Goal: Communication & Community: Connect with others

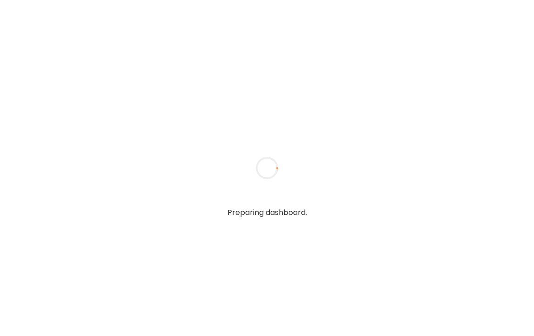
type textarea "**********"
type input "*****"
type input "**********"
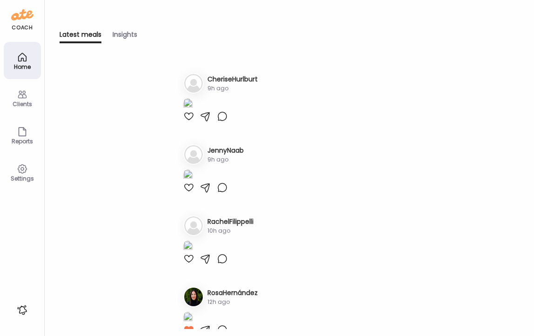
type input "**********"
click at [22, 93] on icon at bounding box center [22, 94] width 11 height 11
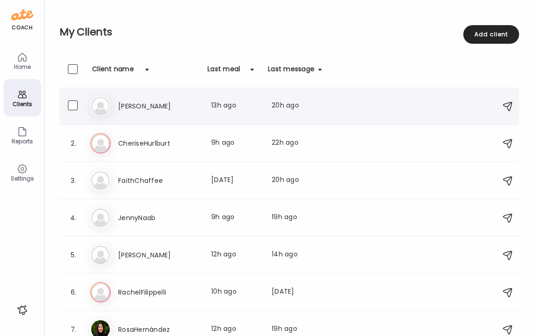
click at [131, 102] on h3 "[PERSON_NAME]" at bounding box center [159, 105] width 82 height 11
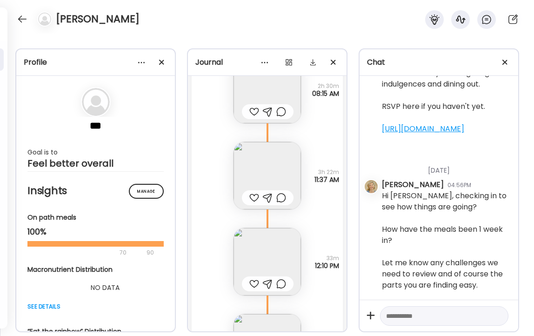
scroll to position [6137, 0]
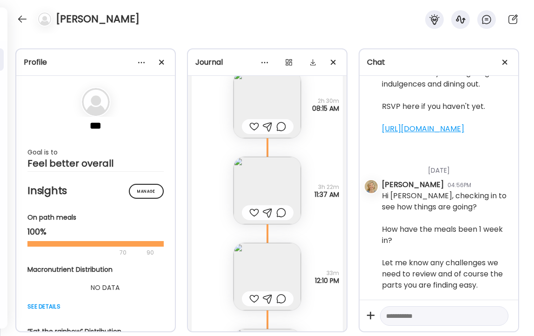
click at [411, 313] on textarea at bounding box center [435, 315] width 99 height 11
click at [459, 312] on textarea "**********" at bounding box center [435, 279] width 99 height 145
type textarea "**********"
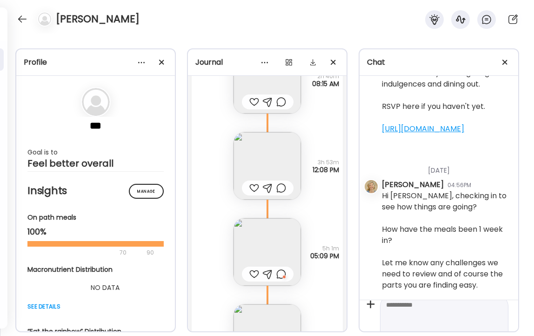
scroll to position [0, 0]
type textarea "*"
click at [16, 22] on div at bounding box center [22, 19] width 15 height 15
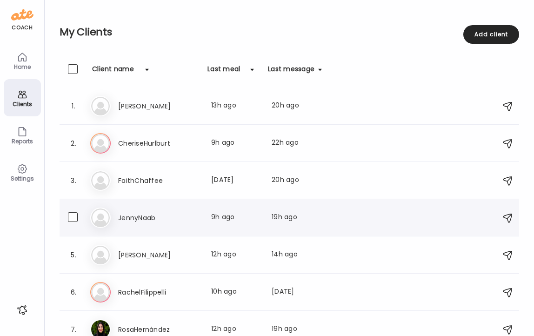
click at [141, 219] on h3 "JennyNaab" at bounding box center [159, 217] width 82 height 11
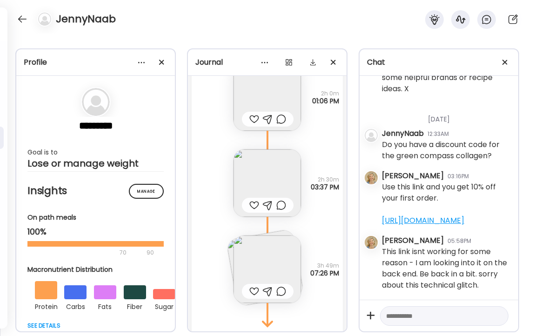
scroll to position [5236, 0]
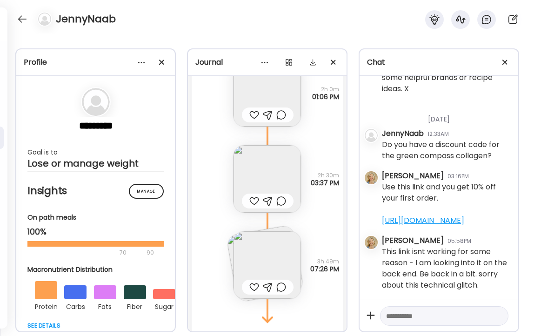
click at [407, 315] on textarea at bounding box center [435, 315] width 99 height 11
click at [21, 20] on div at bounding box center [22, 19] width 15 height 15
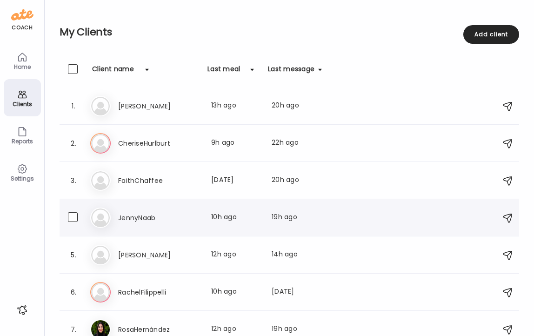
click at [147, 221] on h3 "JennyNaab" at bounding box center [159, 217] width 82 height 11
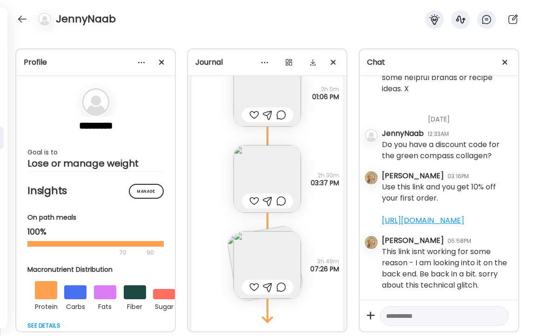
scroll to position [3326, 0]
click at [420, 215] on link "[URL][DOMAIN_NAME]" at bounding box center [423, 220] width 82 height 11
drag, startPoint x: 446, startPoint y: 221, endPoint x: 380, endPoint y: 212, distance: 66.7
click at [380, 212] on div "[DATE] - [DATE] [PERSON_NAME] 03:52PM Hi [PERSON_NAME], Per our emails and mine…" at bounding box center [438, 188] width 159 height 224
copy div "Use this link and you get 10% off your first order. [URL][DOMAIN_NAME]"
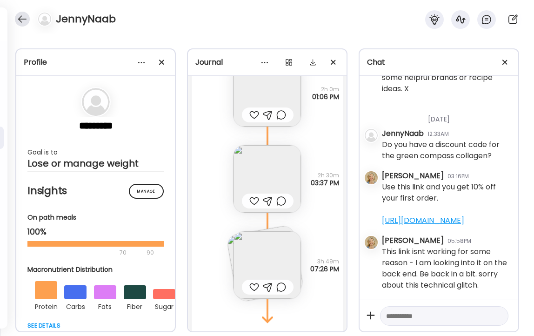
click at [20, 18] on div at bounding box center [22, 19] width 15 height 15
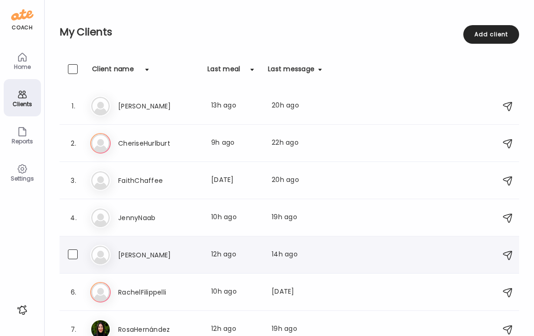
click at [121, 256] on h3 "[PERSON_NAME]" at bounding box center [159, 254] width 82 height 11
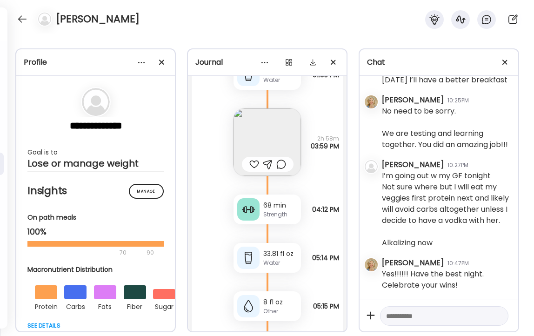
scroll to position [16145, 0]
click at [23, 19] on div at bounding box center [22, 19] width 15 height 15
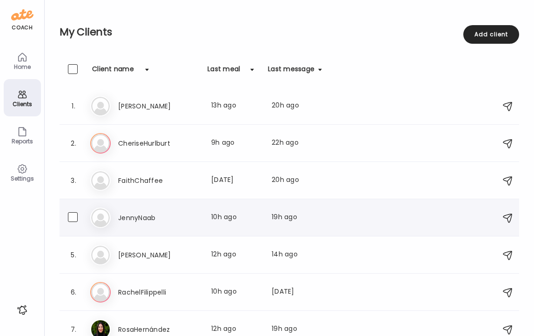
scroll to position [11, 0]
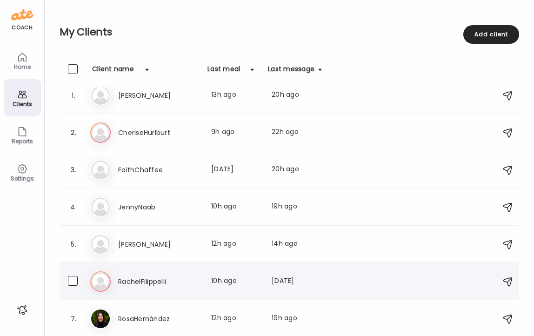
click at [130, 281] on h3 "RachelFilippelli" at bounding box center [159, 281] width 82 height 11
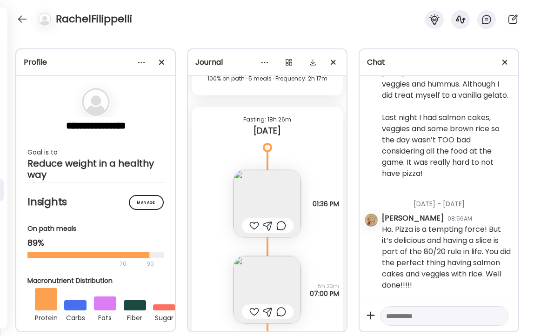
scroll to position [12776, 0]
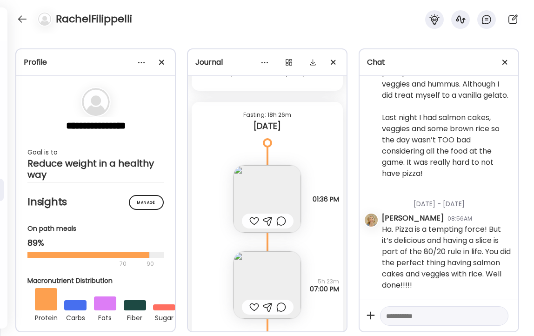
click at [277, 195] on img at bounding box center [266, 198] width 67 height 67
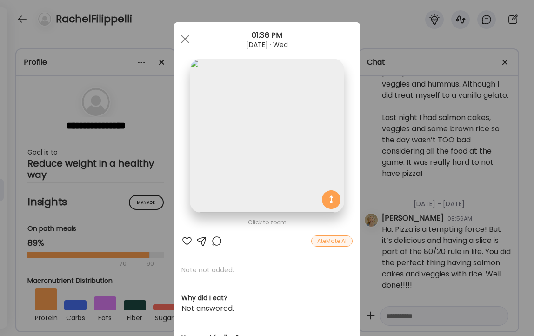
click at [186, 240] on div at bounding box center [186, 240] width 11 height 11
click at [183, 38] on span at bounding box center [185, 39] width 8 height 8
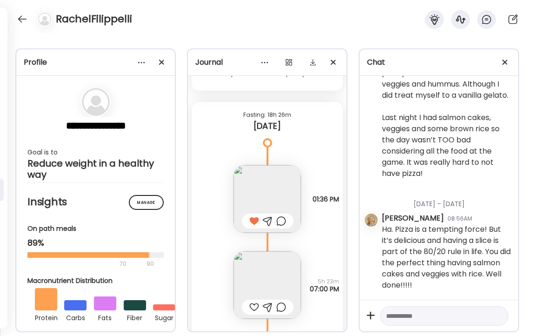
click at [253, 305] on div at bounding box center [254, 306] width 10 height 11
click at [20, 16] on div at bounding box center [22, 19] width 15 height 15
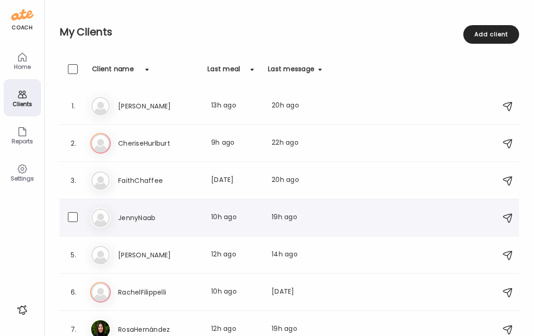
scroll to position [11, 0]
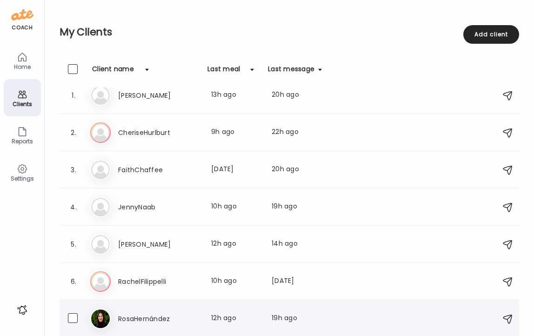
click at [140, 316] on h3 "RosaHernández" at bounding box center [159, 318] width 82 height 11
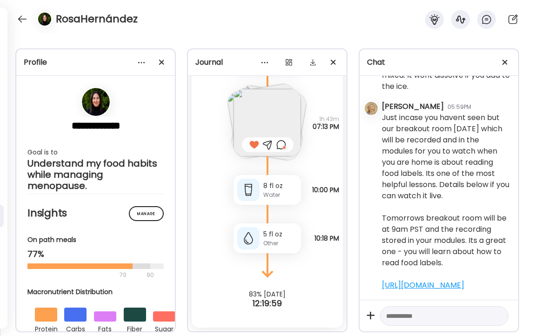
scroll to position [7069, 0]
click at [20, 17] on div at bounding box center [22, 19] width 15 height 15
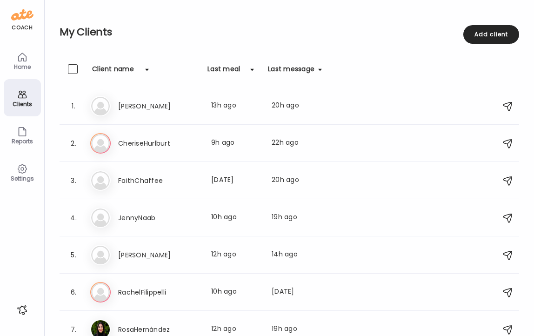
click at [24, 60] on icon at bounding box center [22, 57] width 8 height 8
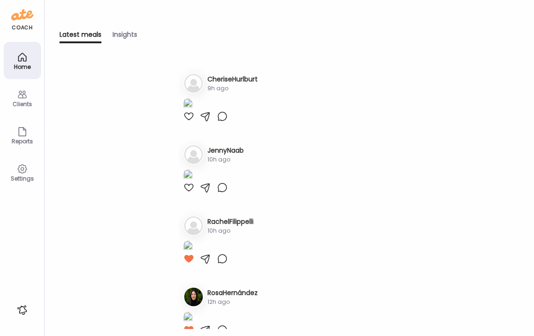
click at [21, 95] on icon at bounding box center [22, 94] width 11 height 11
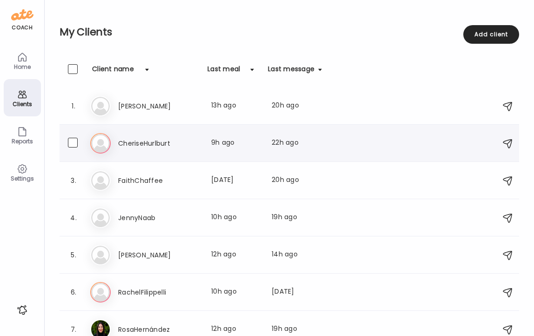
click at [133, 140] on h3 "CheriseHurlburt" at bounding box center [159, 143] width 82 height 11
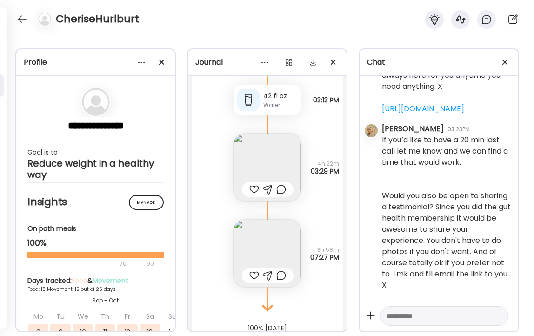
scroll to position [15790, 0]
click at [269, 171] on img at bounding box center [266, 165] width 67 height 67
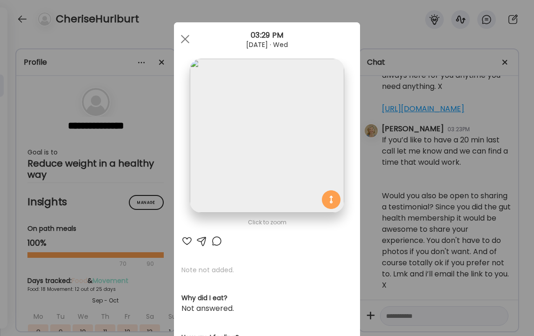
click at [187, 239] on div at bounding box center [186, 240] width 11 height 11
click at [187, 40] on div at bounding box center [185, 39] width 19 height 19
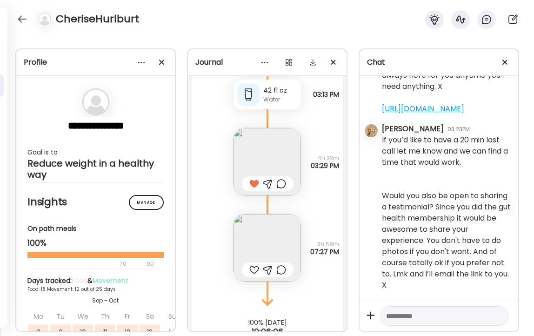
scroll to position [15822, 0]
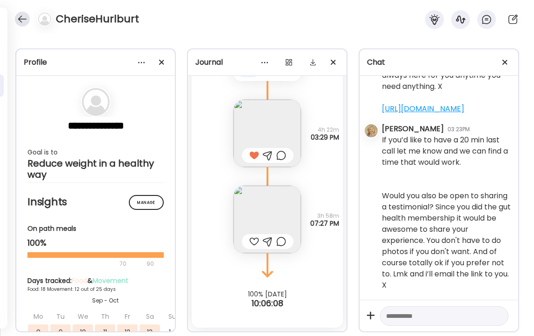
click at [20, 19] on div at bounding box center [22, 19] width 15 height 15
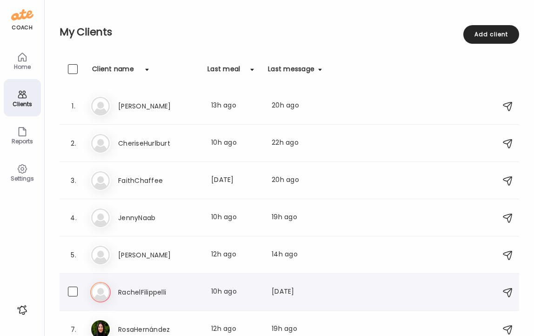
scroll to position [11, 0]
